Goal: Find specific page/section: Locate a particular part of the current website

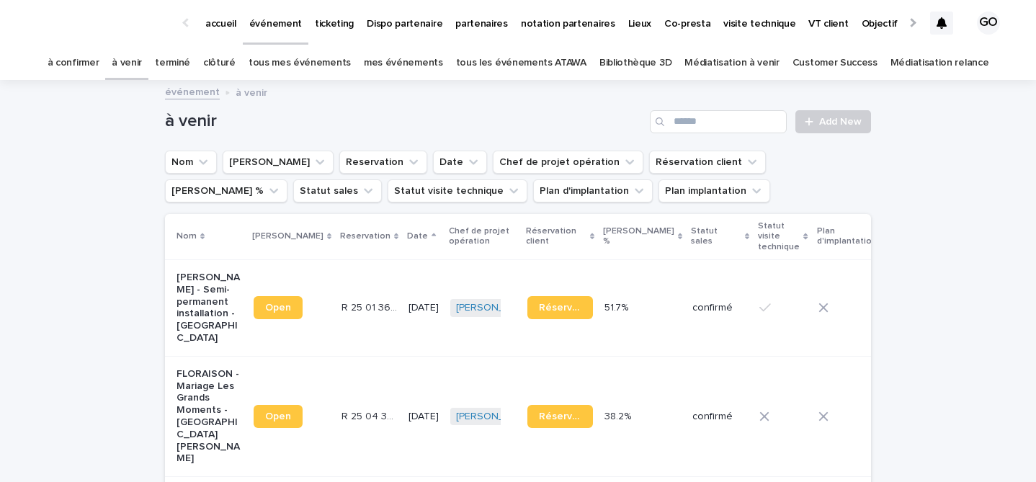
click at [499, 63] on link "tous les événements ATAWA" at bounding box center [521, 63] width 130 height 34
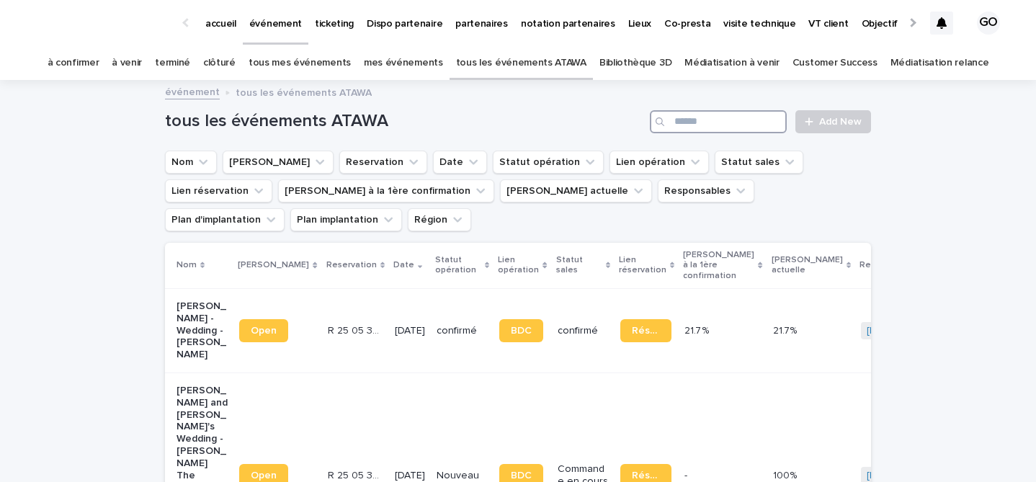
click at [682, 120] on input "Search" at bounding box center [718, 121] width 137 height 23
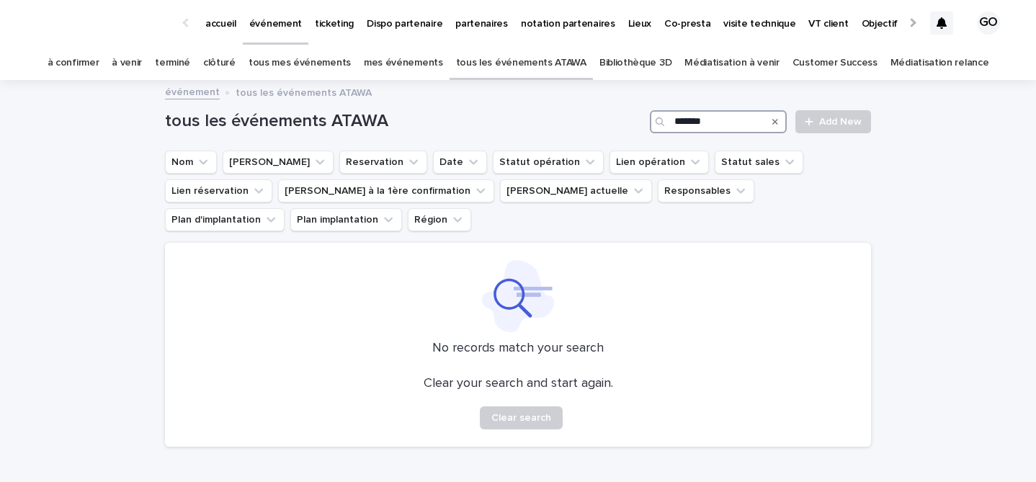
click at [693, 124] on input "*******" at bounding box center [718, 121] width 137 height 23
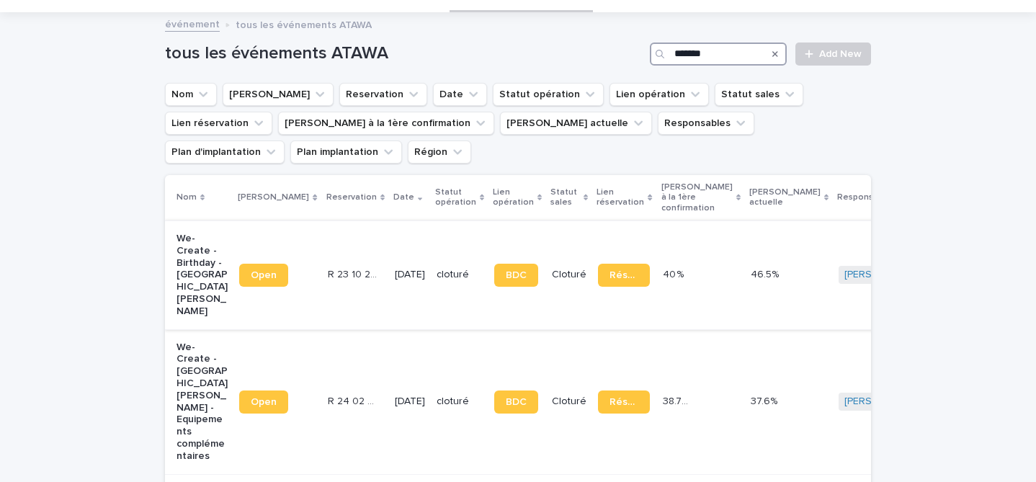
scroll to position [72, 0]
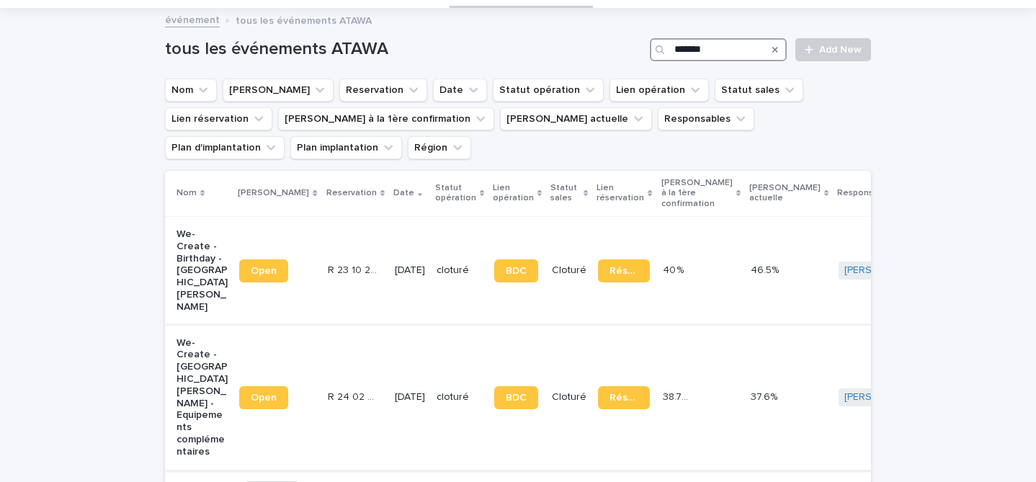
type input "*******"
click at [199, 337] on p "We-Create - Château de Villiers le Mahieu - Equipements complémentaires" at bounding box center [202, 397] width 51 height 121
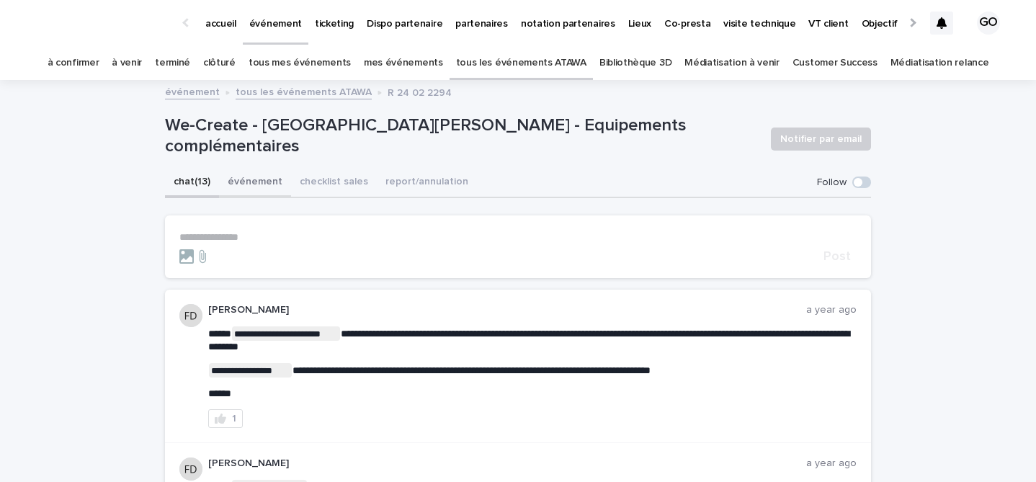
click at [225, 187] on button "événement" at bounding box center [255, 183] width 72 height 30
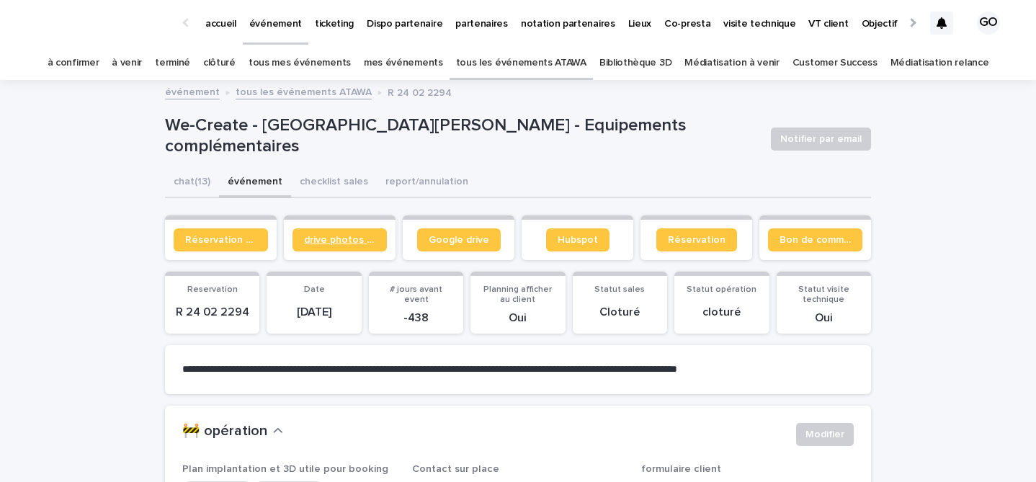
click at [361, 246] on link "drive photos coordinateur" at bounding box center [340, 239] width 94 height 23
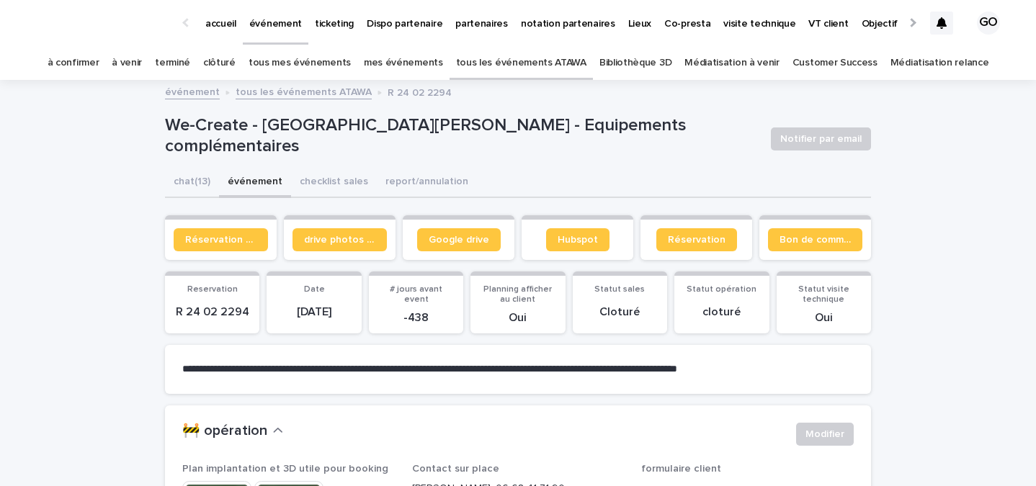
click at [138, 61] on link "à venir" at bounding box center [127, 63] width 30 height 34
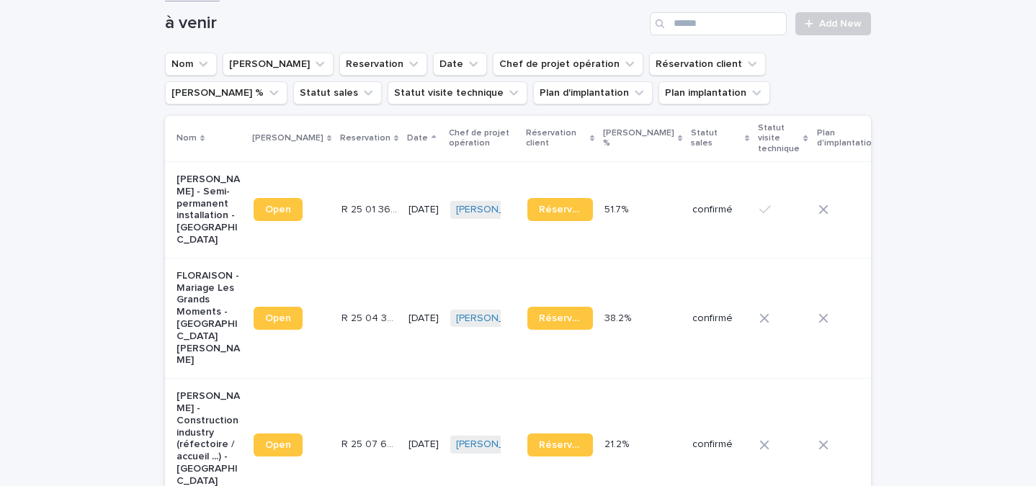
scroll to position [145, 0]
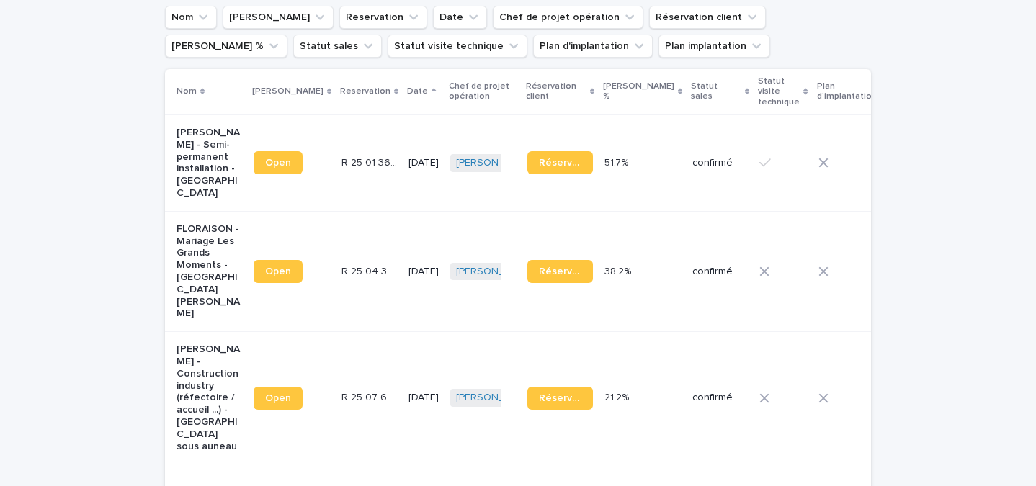
click at [204, 276] on p "FLORAISON - Mariage Les Grands Moments - [GEOGRAPHIC_DATA][PERSON_NAME]" at bounding box center [210, 271] width 66 height 97
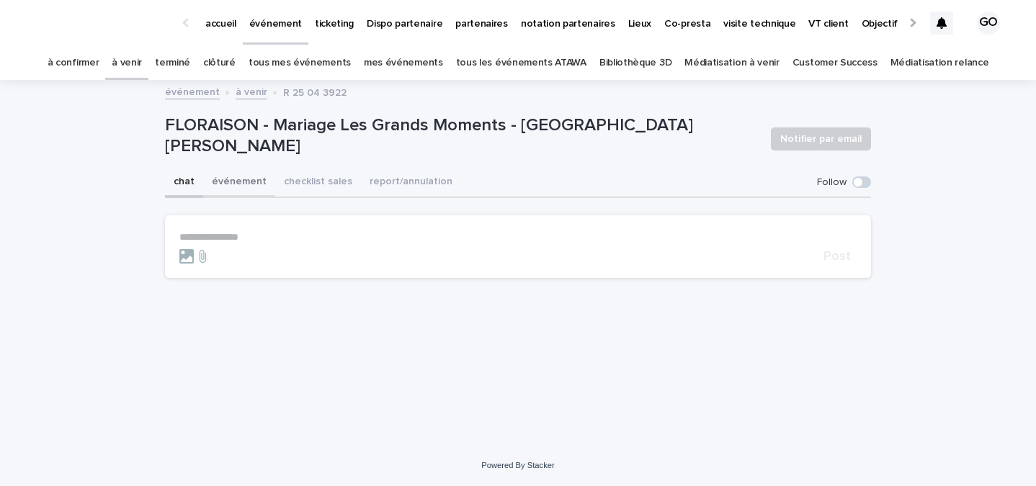
click at [239, 179] on button "événement" at bounding box center [239, 183] width 72 height 30
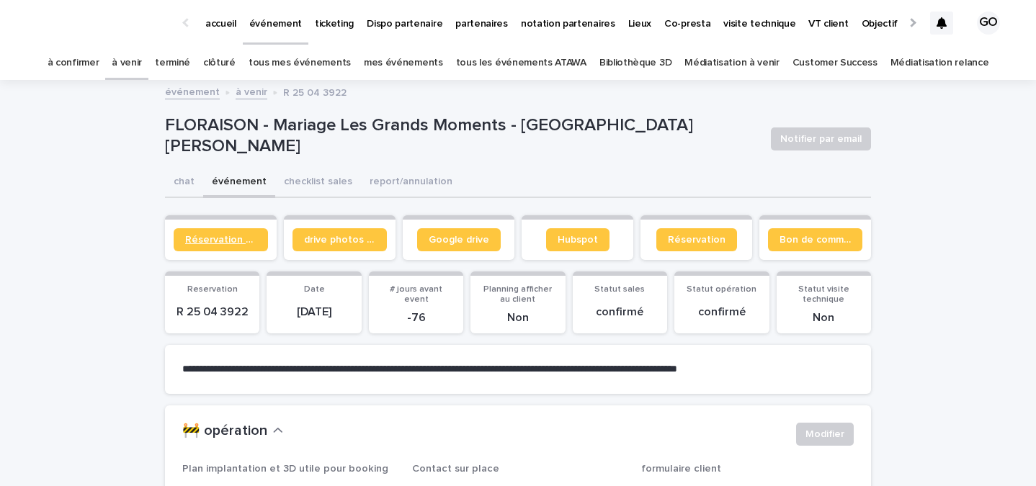
click at [207, 244] on span "Réservation client" at bounding box center [220, 240] width 71 height 10
click at [342, 233] on link "drive photos coordinateur" at bounding box center [340, 239] width 94 height 23
click at [209, 240] on span "Réservation client" at bounding box center [220, 240] width 71 height 10
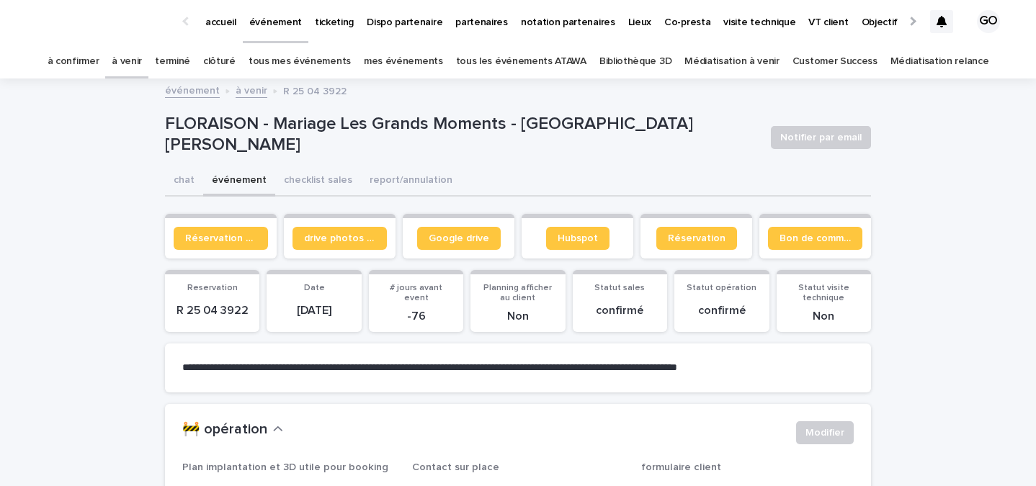
click at [174, 227] on link "Réservation client" at bounding box center [221, 238] width 94 height 23
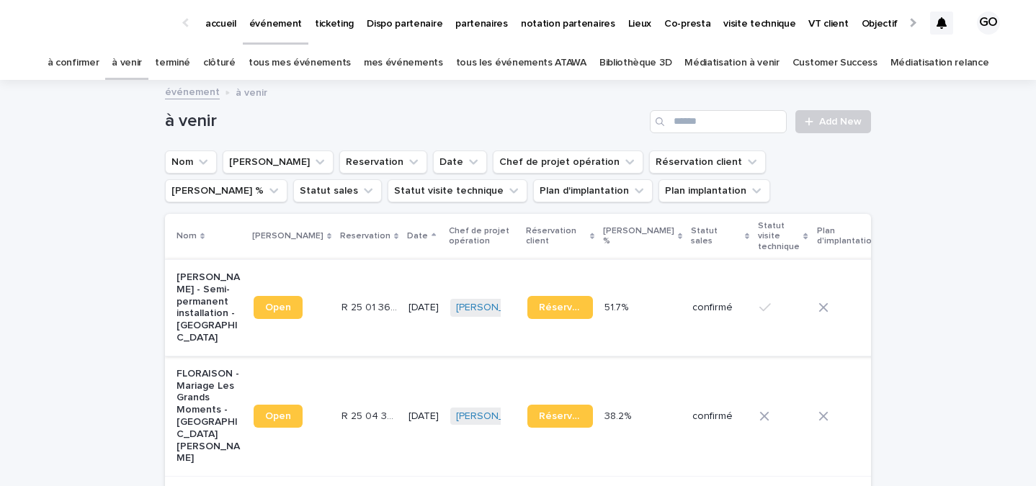
scroll to position [153, 0]
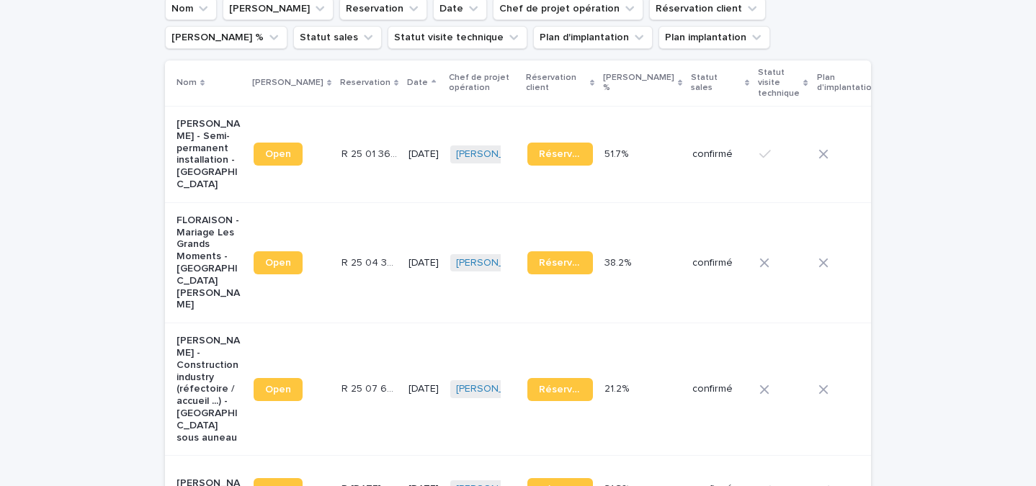
click at [214, 226] on div "FLORAISON - Mariage Les Grands Moments - [GEOGRAPHIC_DATA][PERSON_NAME]" at bounding box center [210, 261] width 66 height 99
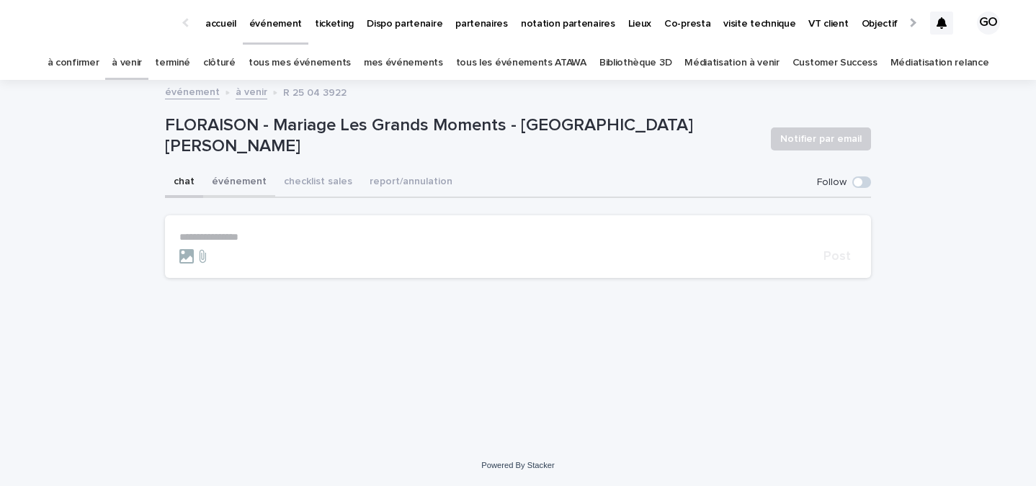
click at [250, 177] on button "événement" at bounding box center [239, 183] width 72 height 30
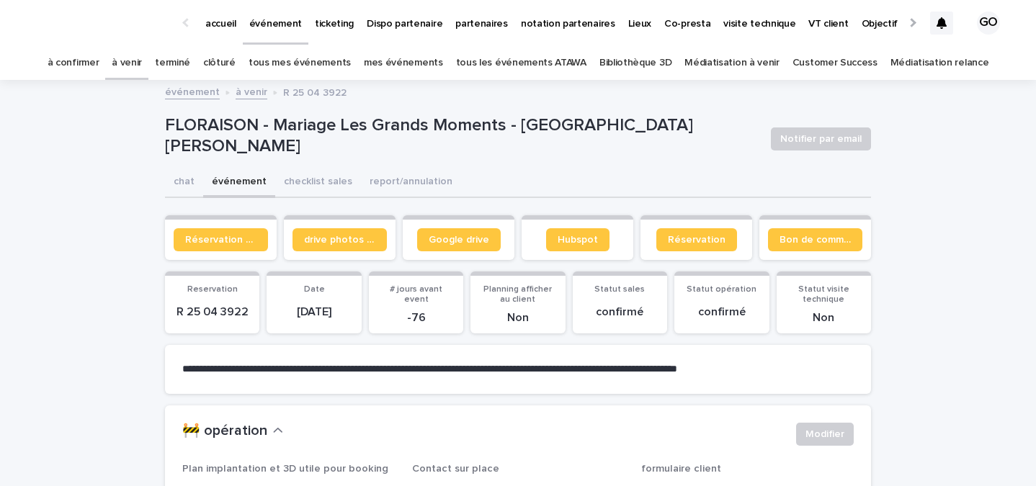
click at [231, 222] on section "Réservation client" at bounding box center [221, 237] width 112 height 45
click at [229, 235] on span "Réservation client" at bounding box center [220, 240] width 71 height 10
